Goal: Information Seeking & Learning: Find specific fact

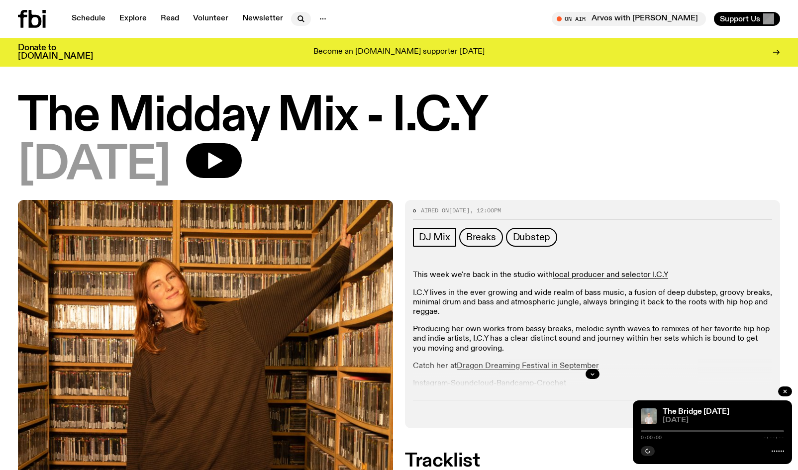
click at [295, 15] on icon "button" at bounding box center [301, 19] width 12 height 12
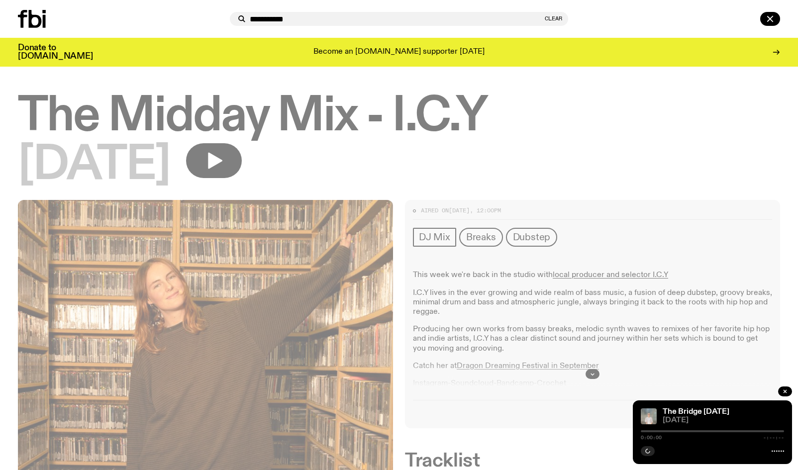
type input "**********"
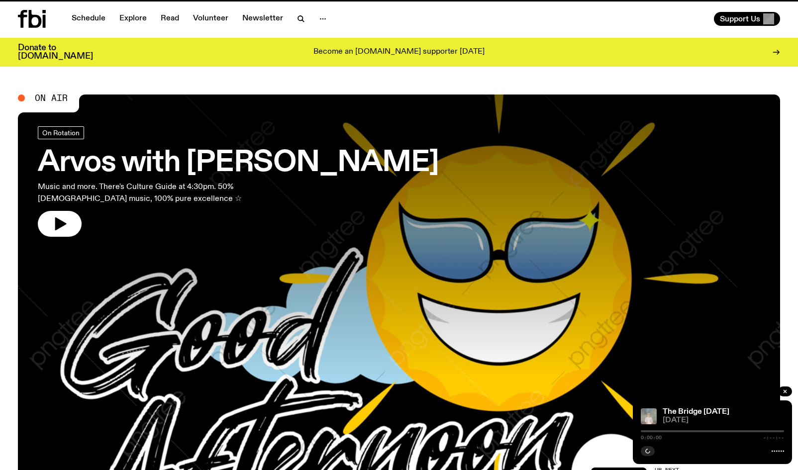
click at [288, 15] on nav "Schedule Explore Read Volunteer Newsletter" at bounding box center [199, 19] width 267 height 14
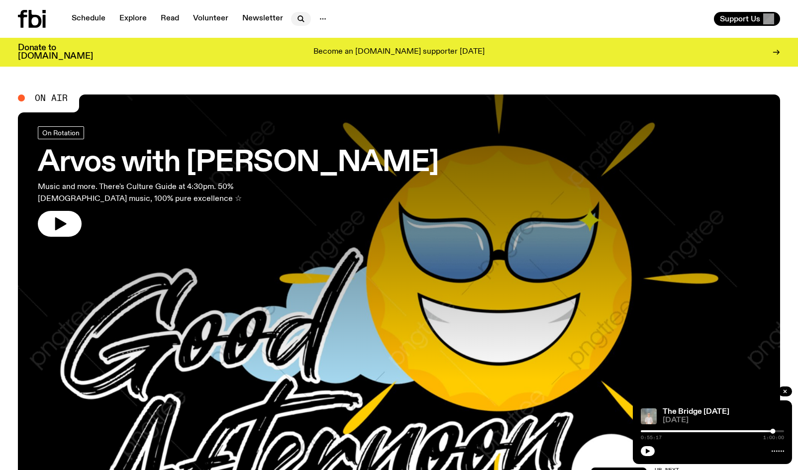
click at [297, 15] on icon "button" at bounding box center [301, 19] width 12 height 12
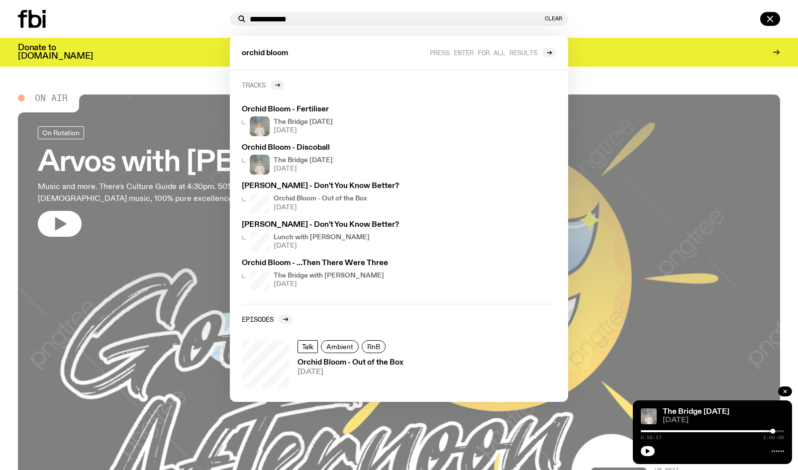
type input "**********"
click at [282, 85] on div at bounding box center [278, 85] width 14 height 10
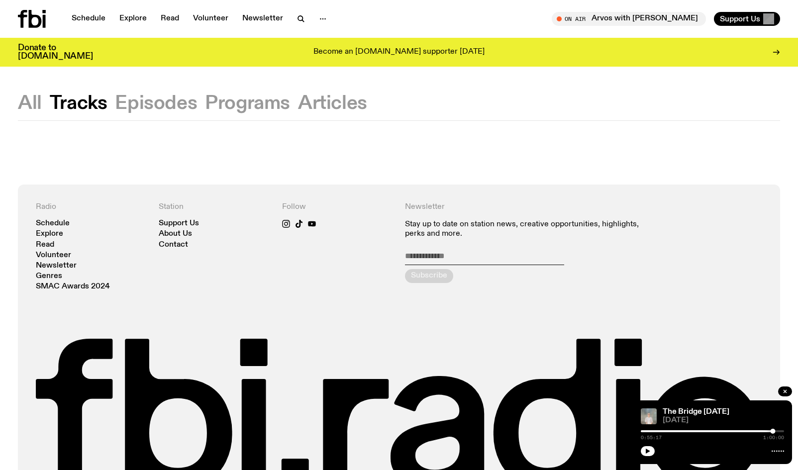
click at [30, 105] on button "All" at bounding box center [30, 104] width 24 height 18
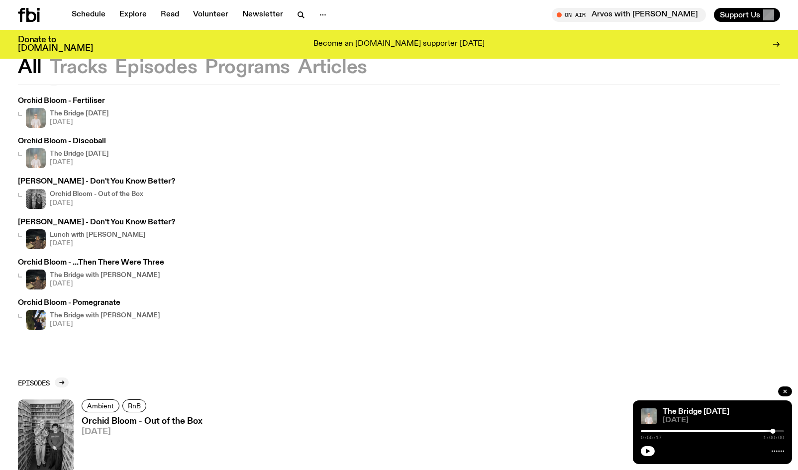
scroll to position [33, 0]
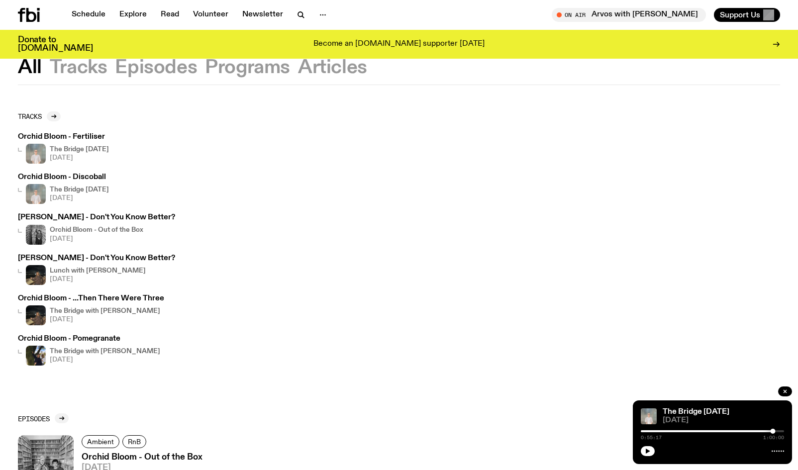
click at [300, 23] on div "Schedule Explore Read Volunteer Newsletter On Air Arvos with [PERSON_NAME] in l…" at bounding box center [399, 15] width 798 height 30
click at [295, 14] on icon "button" at bounding box center [301, 15] width 12 height 12
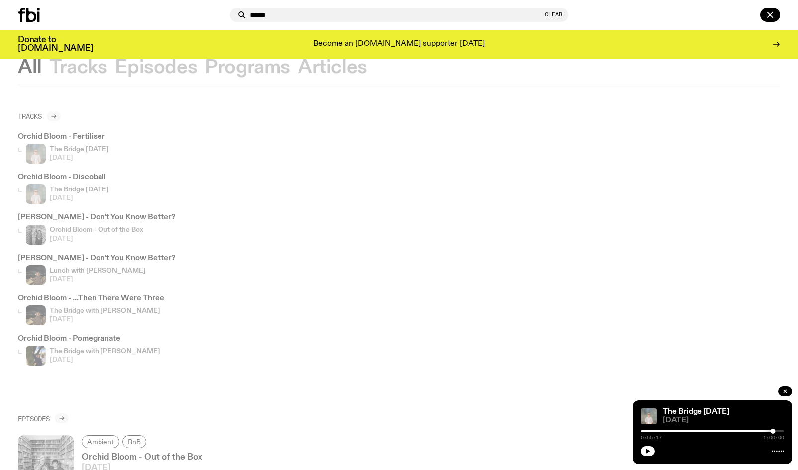
type input "******"
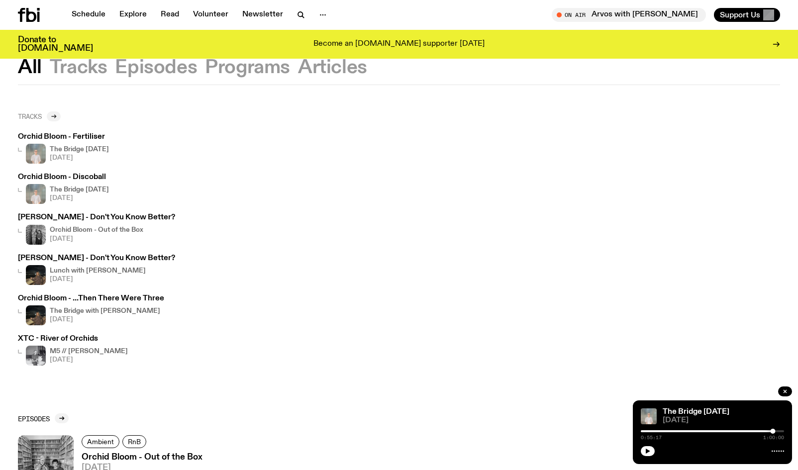
click at [59, 112] on div at bounding box center [54, 116] width 14 height 10
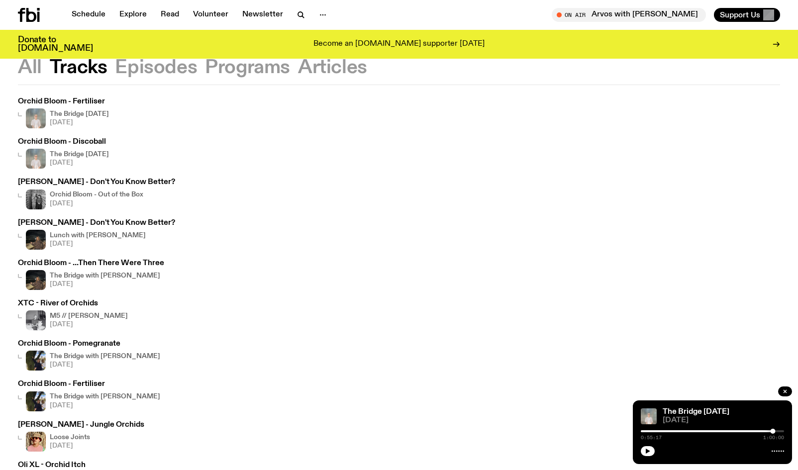
scroll to position [45, 0]
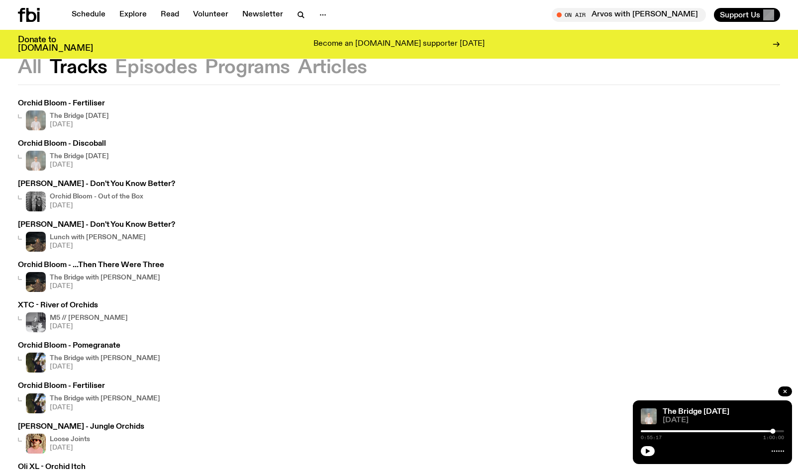
click at [19, 63] on button "All" at bounding box center [30, 68] width 24 height 18
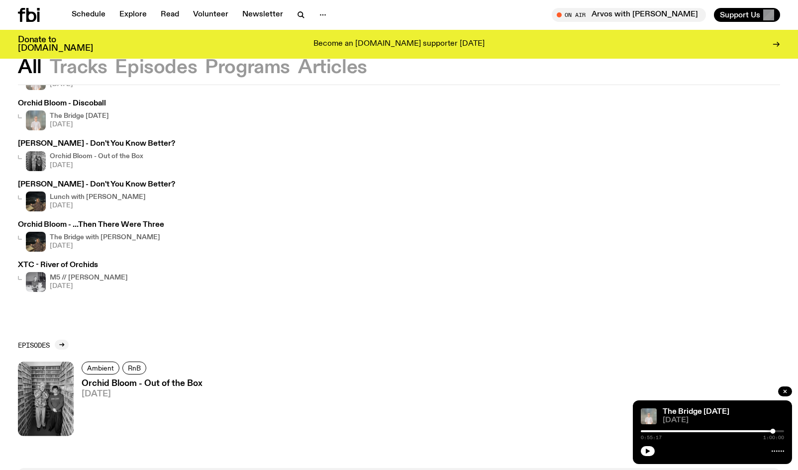
scroll to position [150, 0]
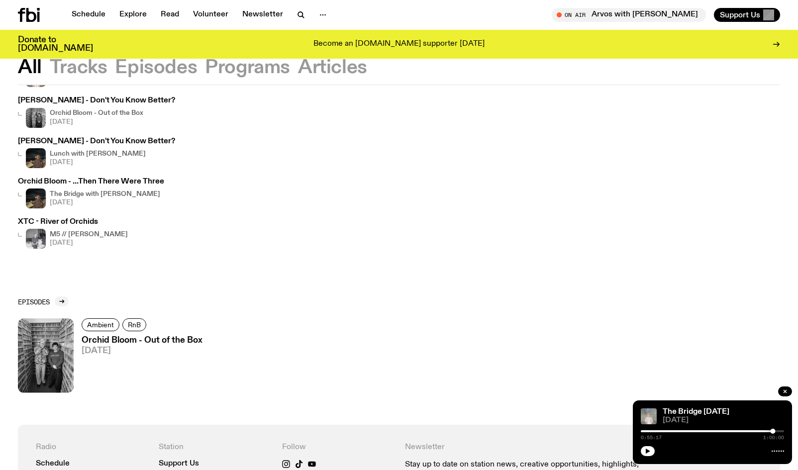
click at [142, 342] on h3 "Orchid Bloom - Out of the Box" at bounding box center [142, 340] width 121 height 8
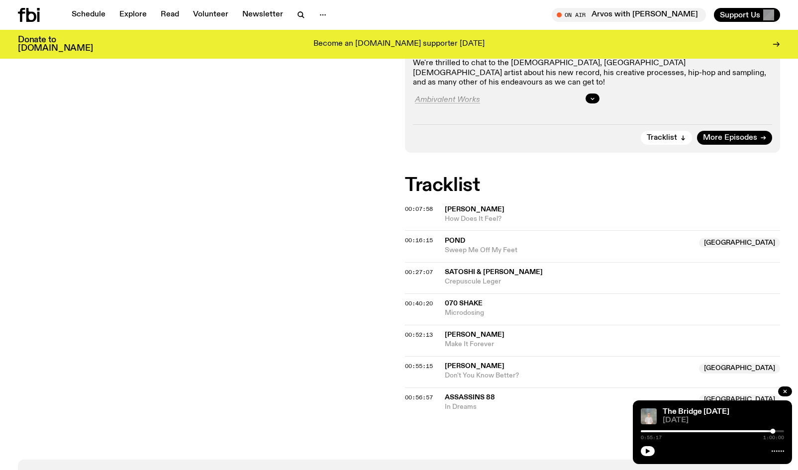
scroll to position [271, 0]
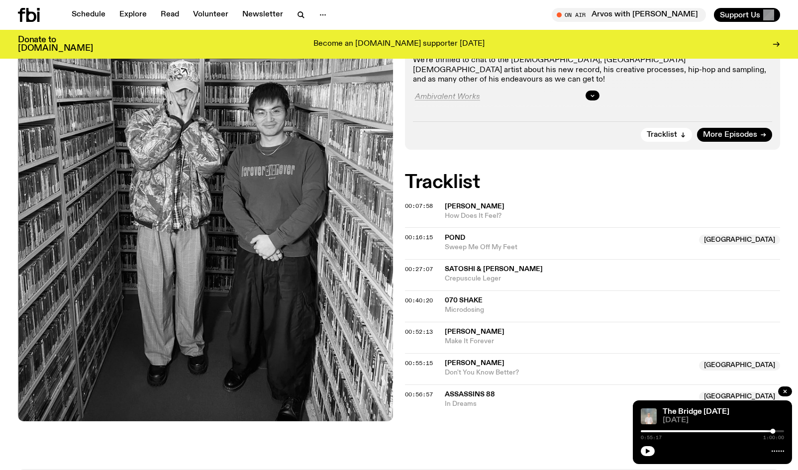
click at [465, 423] on div "Aired on [DATE] 12:00pm Talk Ambient RnB [DATE] on the show we’re joined by mus…" at bounding box center [399, 195] width 798 height 548
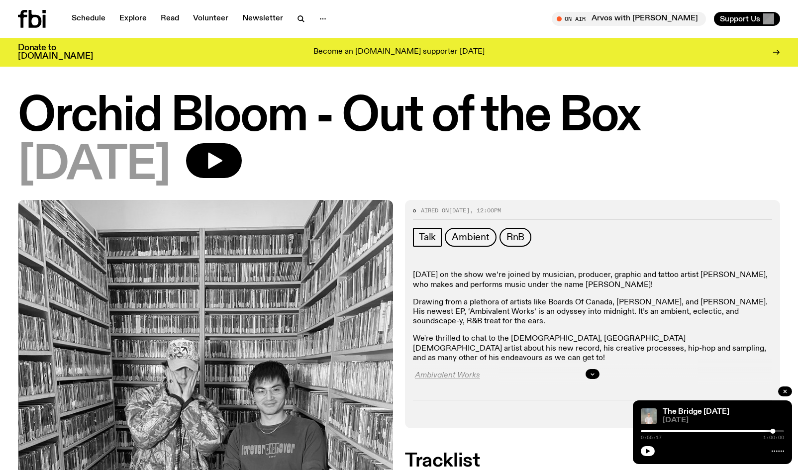
scroll to position [0, 0]
